Goal: Task Accomplishment & Management: Use online tool/utility

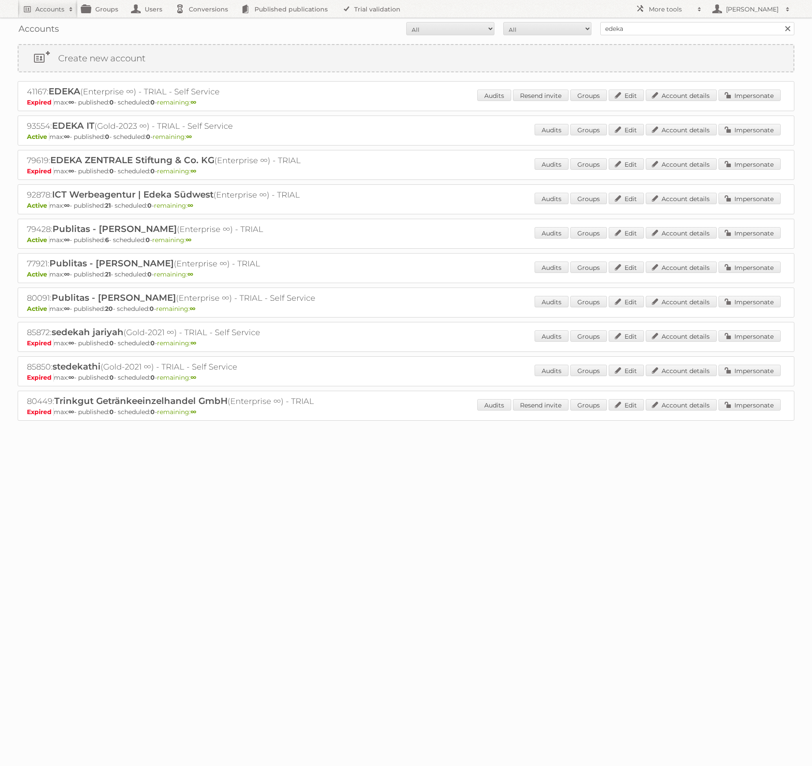
click at [31, 191] on h2 "92878: ICT Werbeagentur | Edeka Südwest (Enterprise ∞) - TRIAL" at bounding box center [181, 194] width 309 height 11
copy h2 "92878"
click at [700, 10] on span at bounding box center [699, 9] width 13 height 9
drag, startPoint x: 668, startPoint y: 116, endPoint x: 678, endPoint y: 119, distance: 10.6
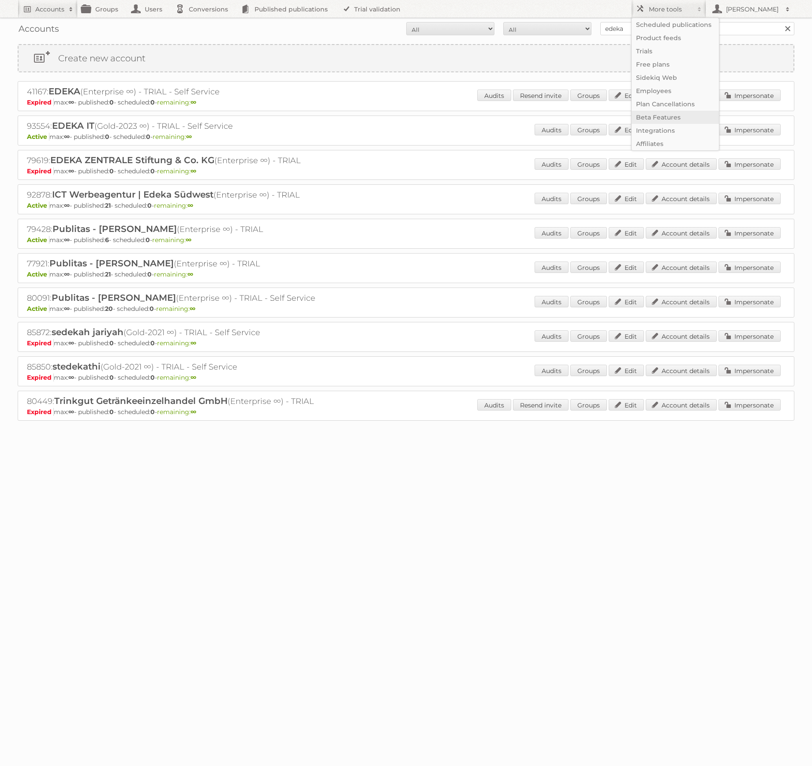
click at [668, 116] on link "Beta Features" at bounding box center [674, 117] width 87 height 13
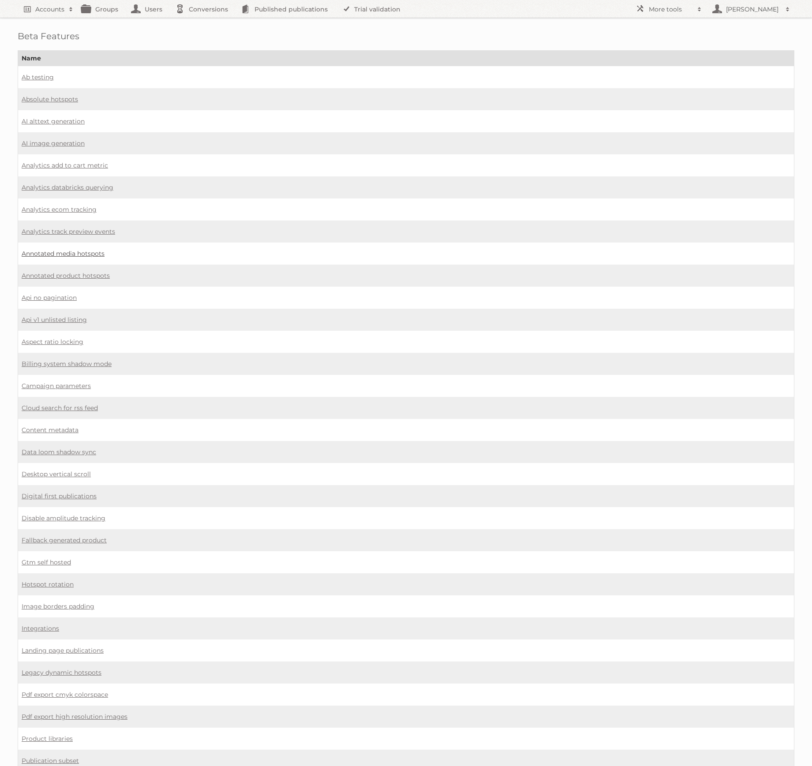
click at [68, 250] on link "Annotated media hotspots" at bounding box center [63, 254] width 83 height 8
click at [84, 272] on link "Annotated product hotspots" at bounding box center [66, 276] width 88 height 8
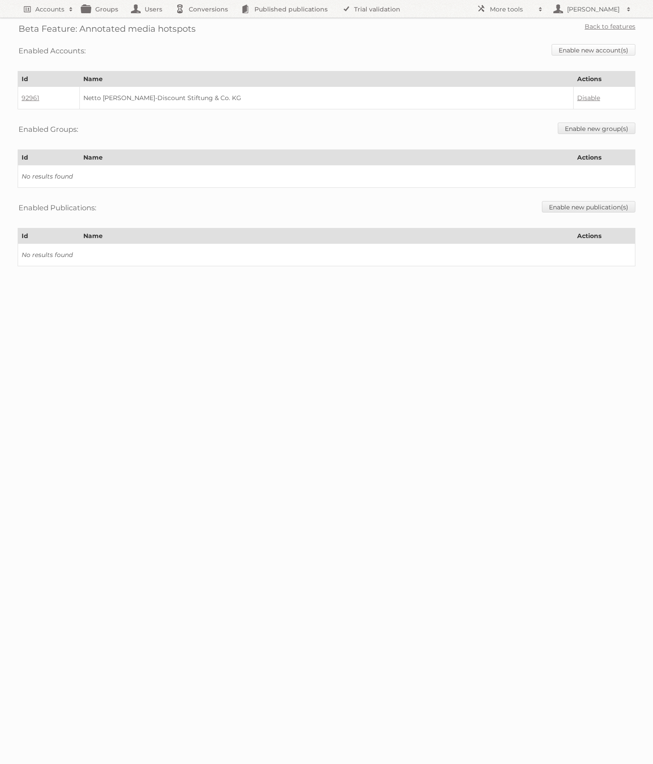
click at [579, 48] on link "Enable new account(s)" at bounding box center [594, 49] width 84 height 11
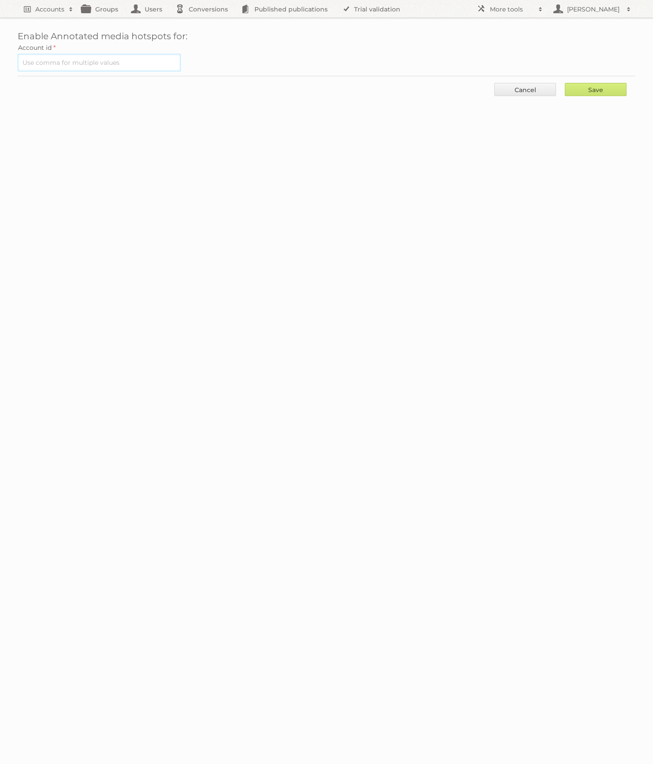
click at [103, 66] on input "text" at bounding box center [99, 63] width 163 height 18
paste input "92878"
type input "92878"
click at [599, 89] on input "Save" at bounding box center [596, 89] width 62 height 13
type input "..."
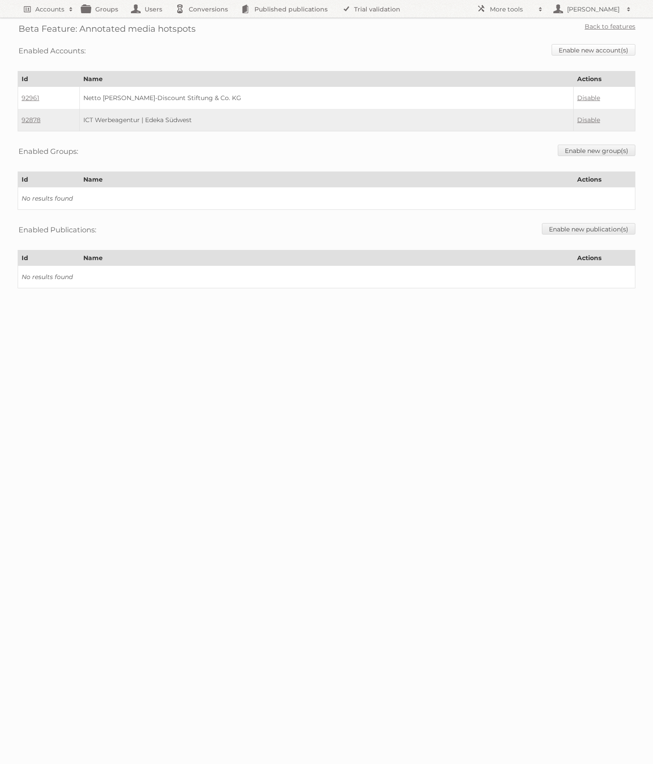
click at [609, 54] on link "Enable new account(s)" at bounding box center [594, 49] width 84 height 11
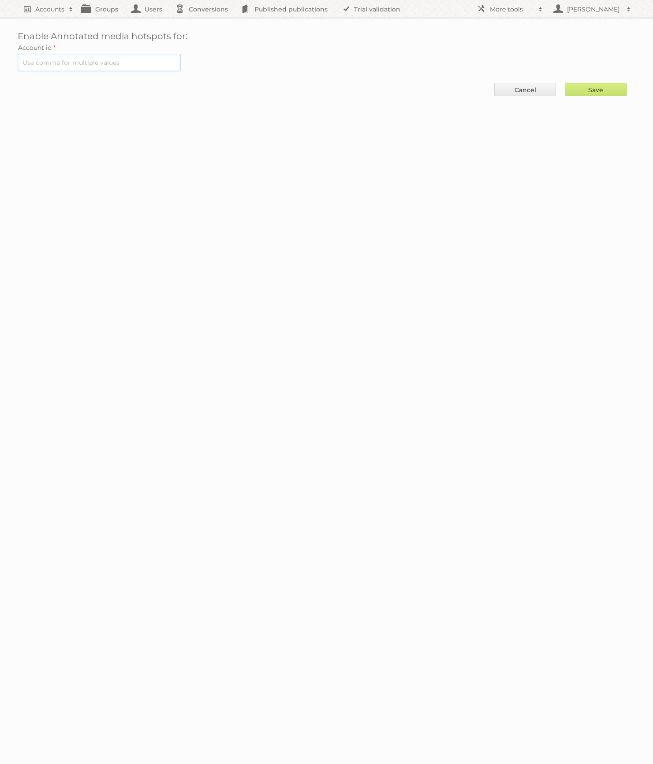
click at [88, 67] on input "text" at bounding box center [99, 63] width 163 height 18
type input "77462"
click at [617, 88] on input "Save" at bounding box center [596, 89] width 62 height 13
type input "..."
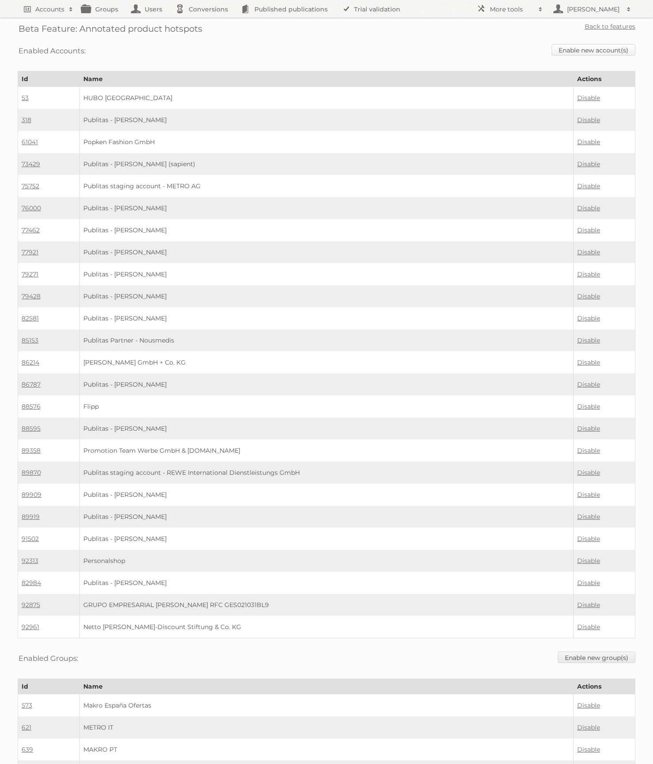
click at [602, 50] on link "Enable new account(s)" at bounding box center [594, 49] width 84 height 11
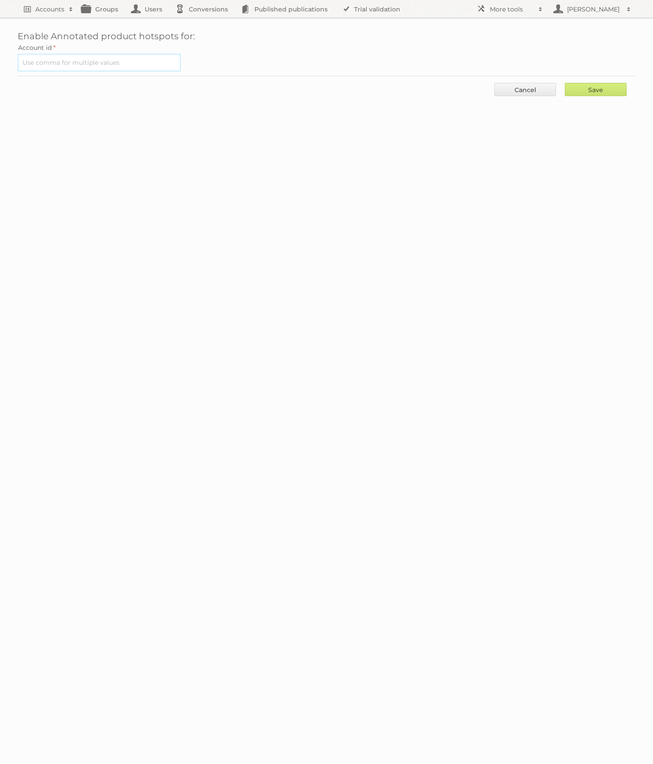
click at [124, 61] on input "text" at bounding box center [99, 63] width 163 height 18
paste input "92878"
type input "92878"
click at [594, 92] on input "Save" at bounding box center [596, 89] width 62 height 13
type input "..."
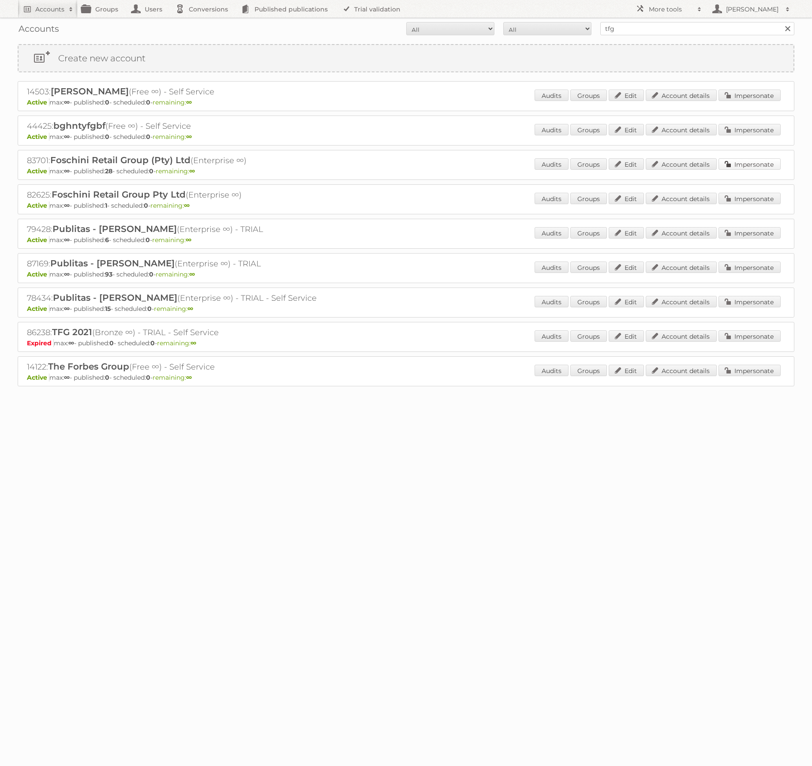
drag, startPoint x: 757, startPoint y: 161, endPoint x: 563, endPoint y: 149, distance: 193.9
click at [757, 161] on link "Impersonate" at bounding box center [749, 163] width 62 height 11
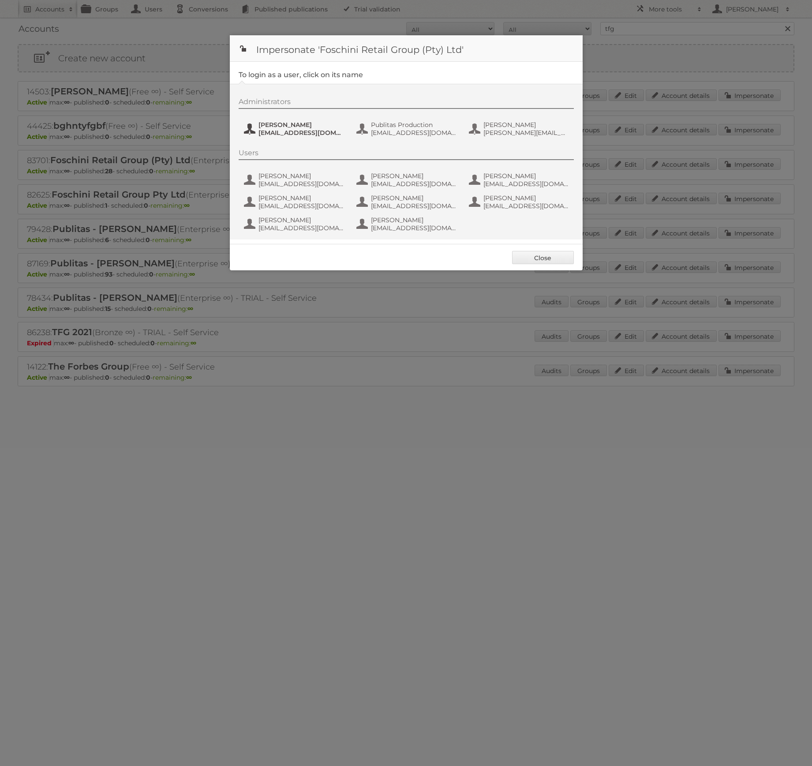
click at [300, 136] on span "[EMAIL_ADDRESS][DOMAIN_NAME]" at bounding box center [301, 133] width 86 height 8
